Goal: Information Seeking & Learning: Check status

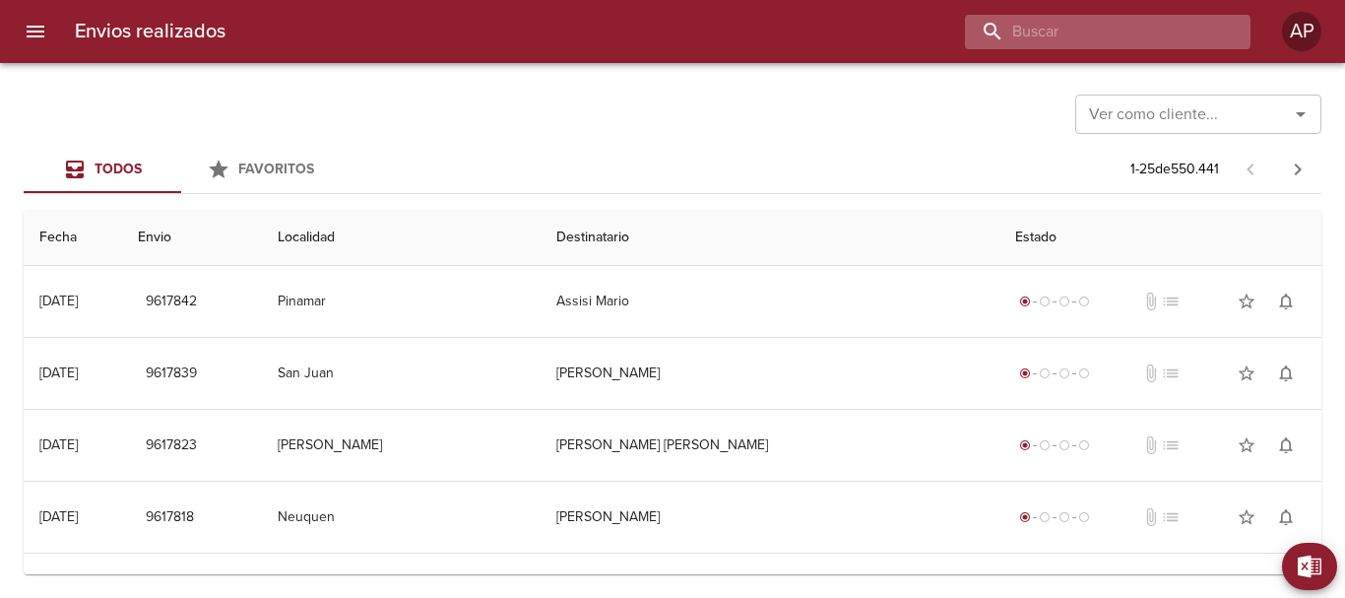
click at [1134, 35] on input "buscar" at bounding box center [1091, 32] width 252 height 34
type input "00016753"
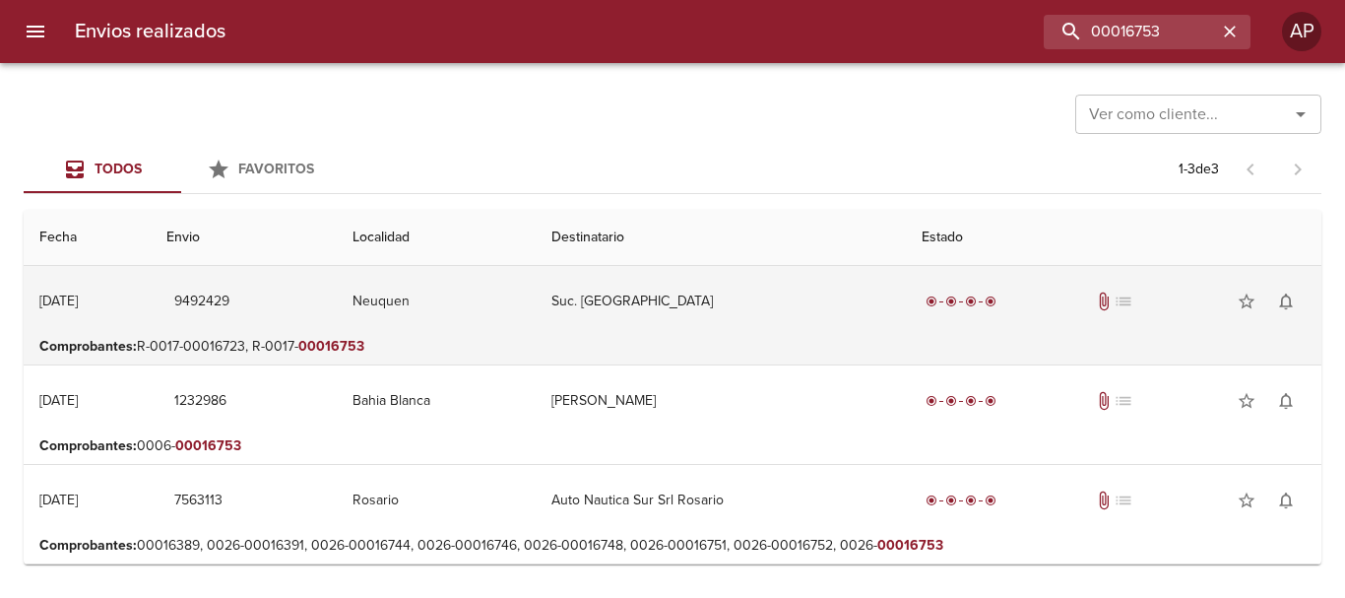
click at [658, 310] on td "Suc. [GEOGRAPHIC_DATA]" at bounding box center [721, 301] width 370 height 71
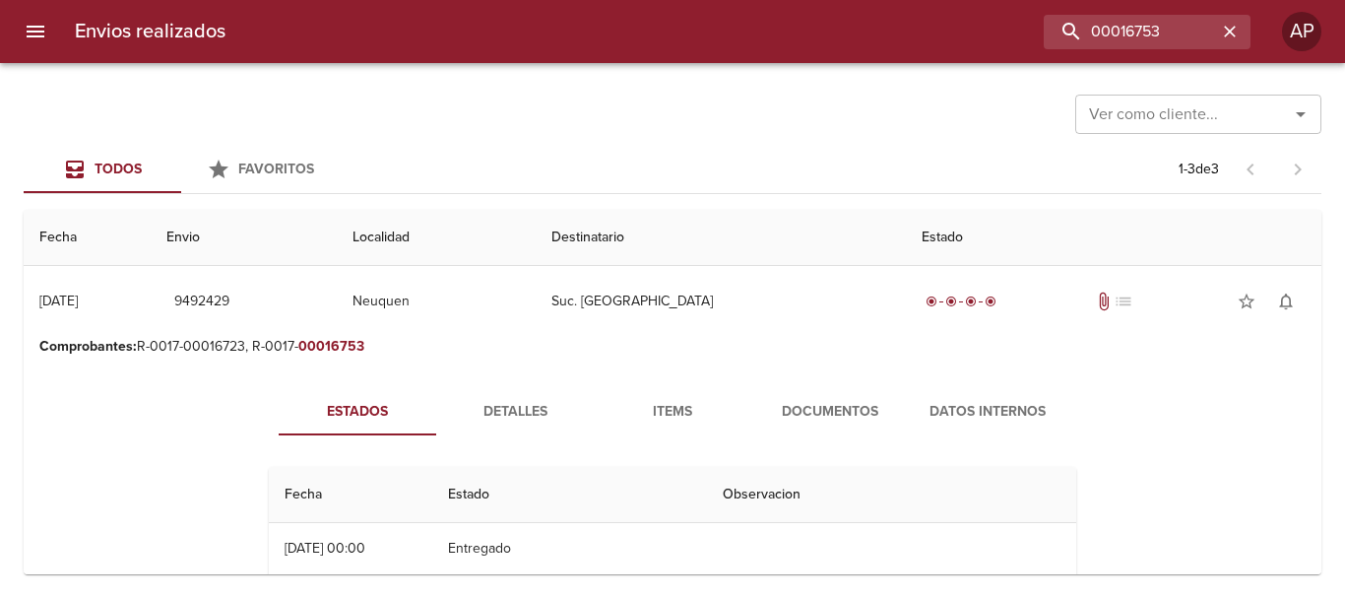
click at [814, 409] on span "Documentos" at bounding box center [830, 412] width 134 height 25
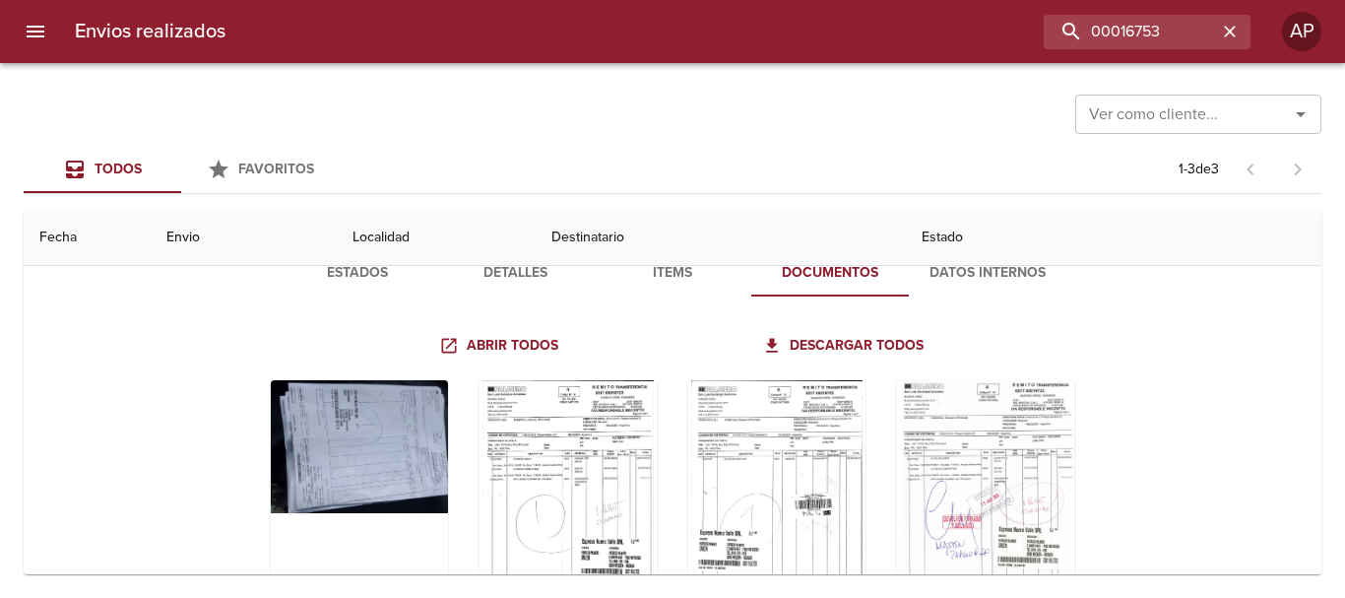
scroll to position [197, 0]
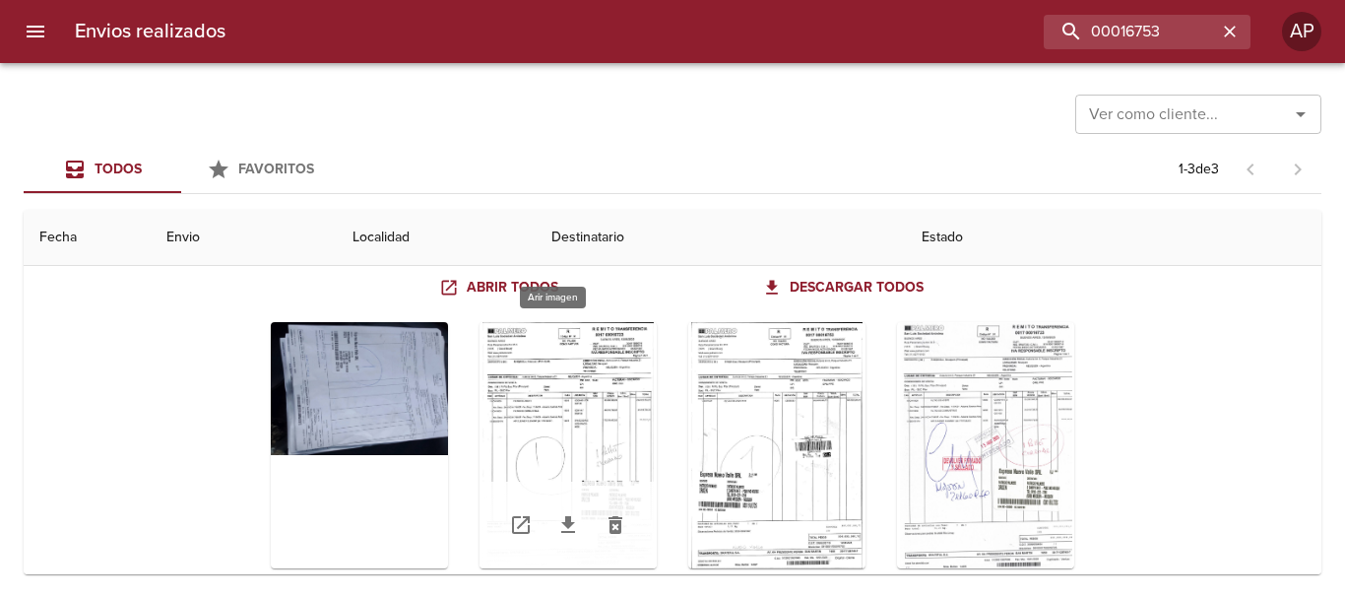
click at [601, 341] on div "Tabla de envíos del cliente" at bounding box center [568, 445] width 177 height 246
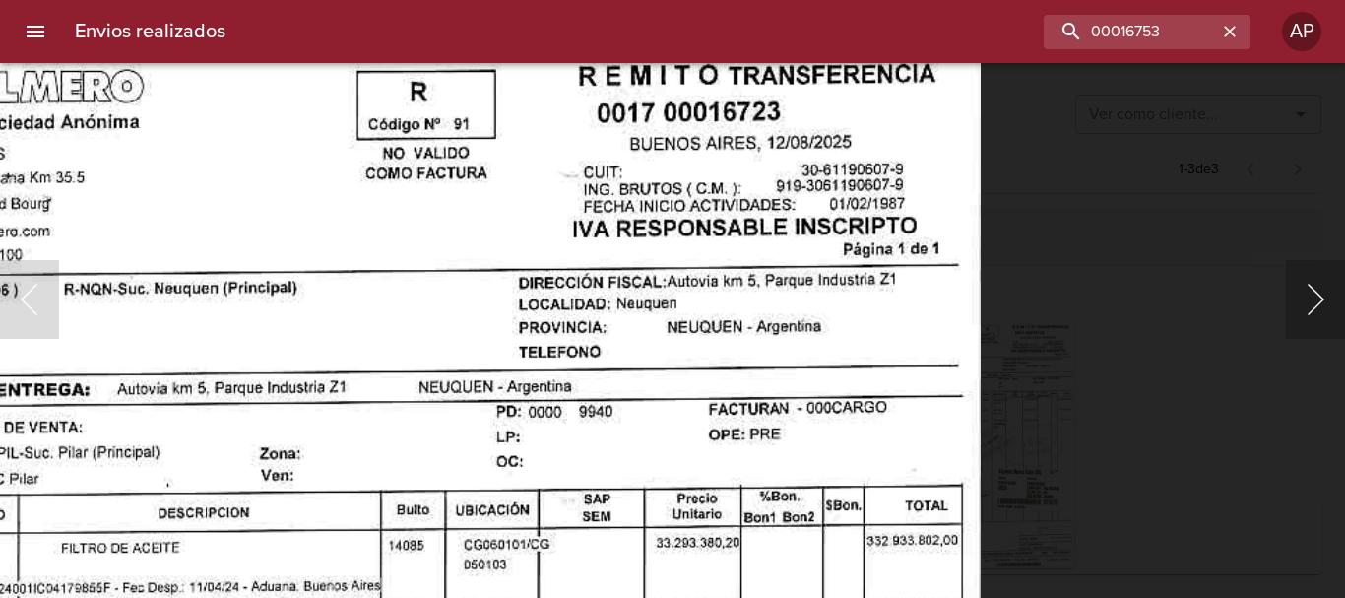
drag, startPoint x: 1325, startPoint y: 325, endPoint x: 1314, endPoint y: 311, distance: 17.5
click at [1314, 313] on button "Siguiente" at bounding box center [1315, 299] width 59 height 79
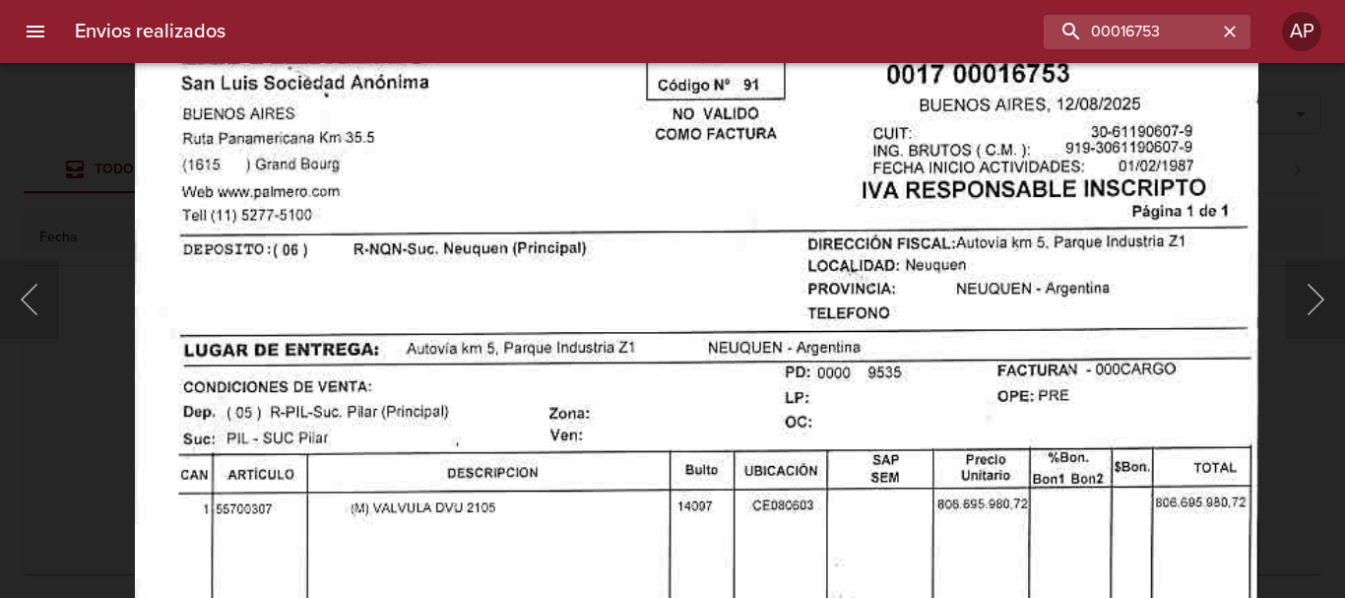
click at [1310, 196] on div "Lightbox" at bounding box center [672, 299] width 1345 height 598
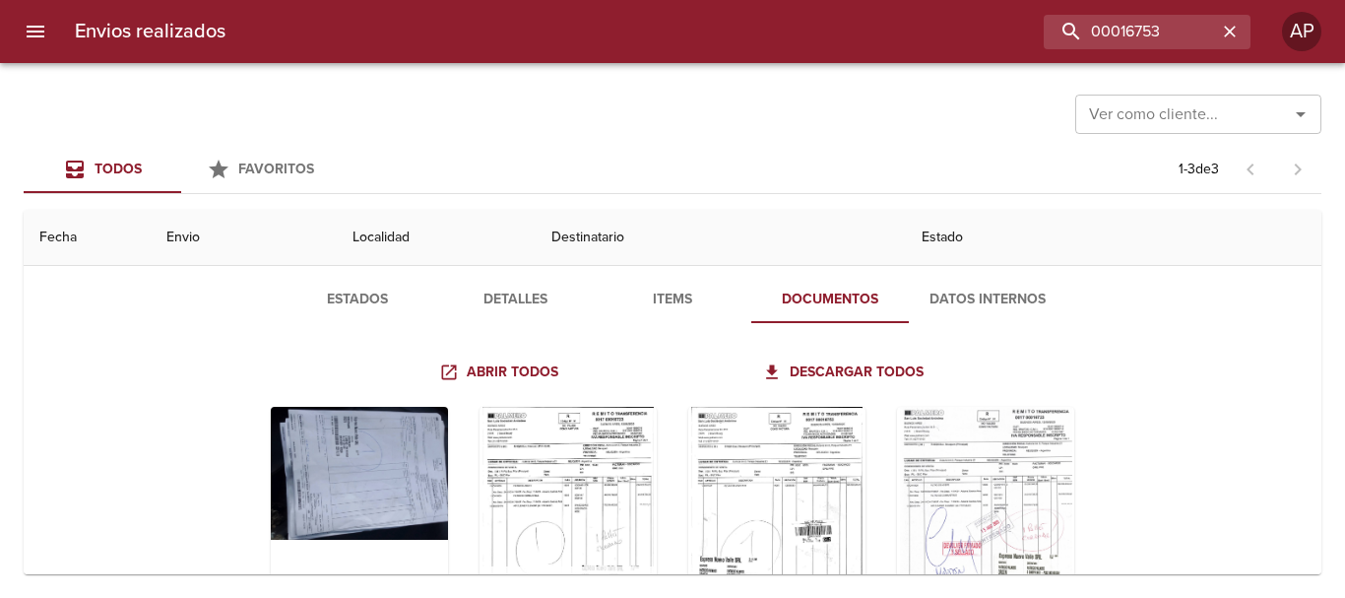
scroll to position [0, 0]
